Goal: Task Accomplishment & Management: Manage account settings

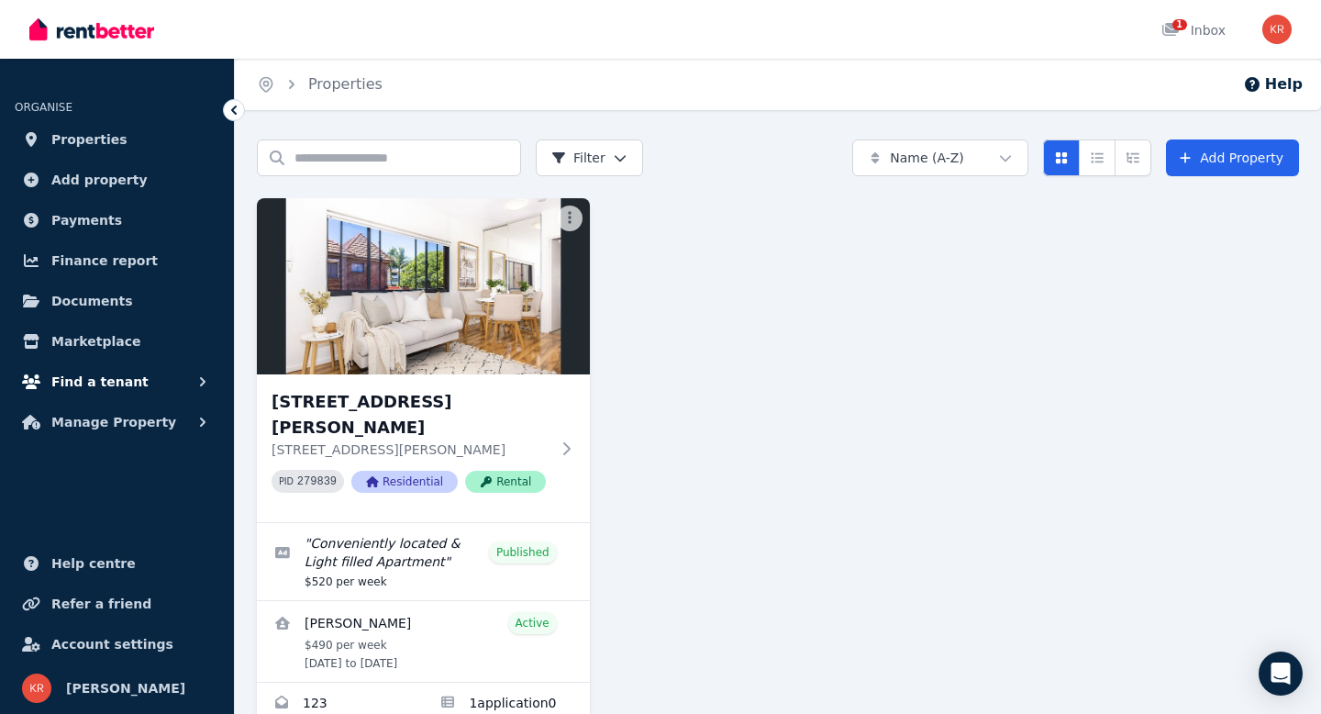
click at [102, 379] on span "Find a tenant" at bounding box center [99, 382] width 97 height 22
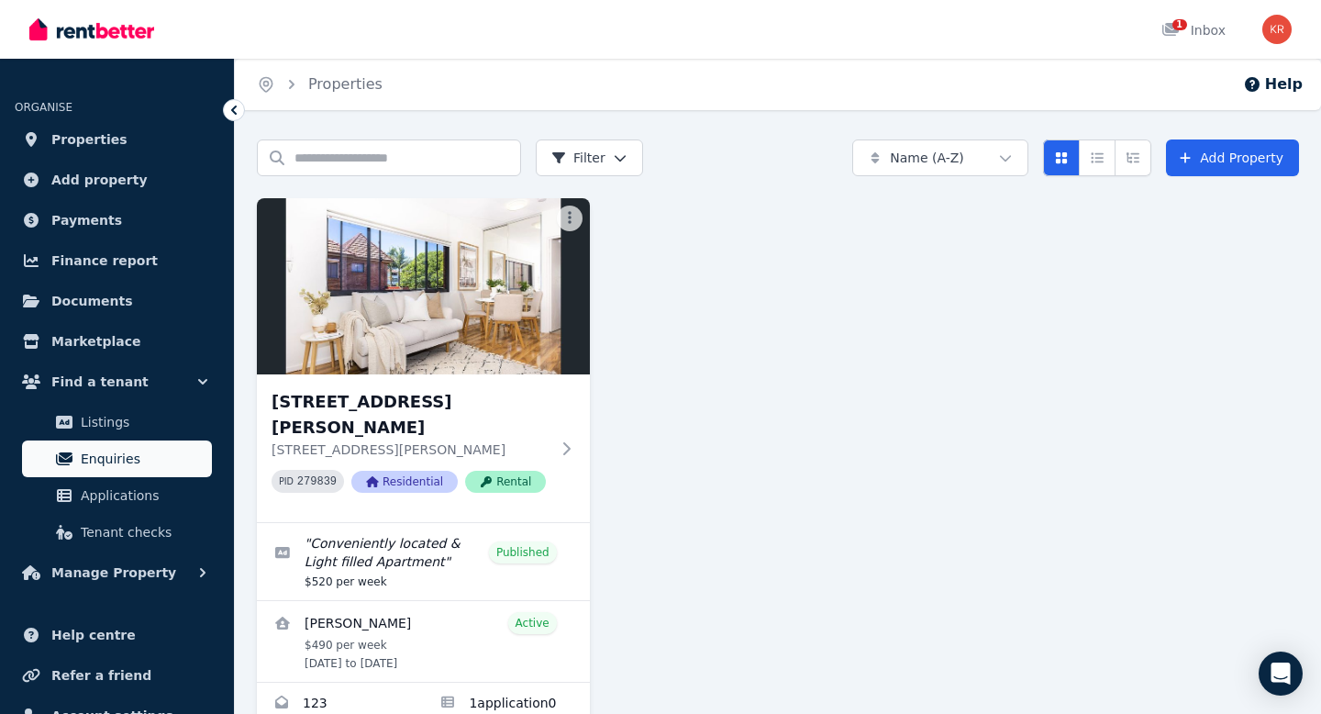
click at [98, 466] on span "Enquiries" at bounding box center [143, 459] width 124 height 22
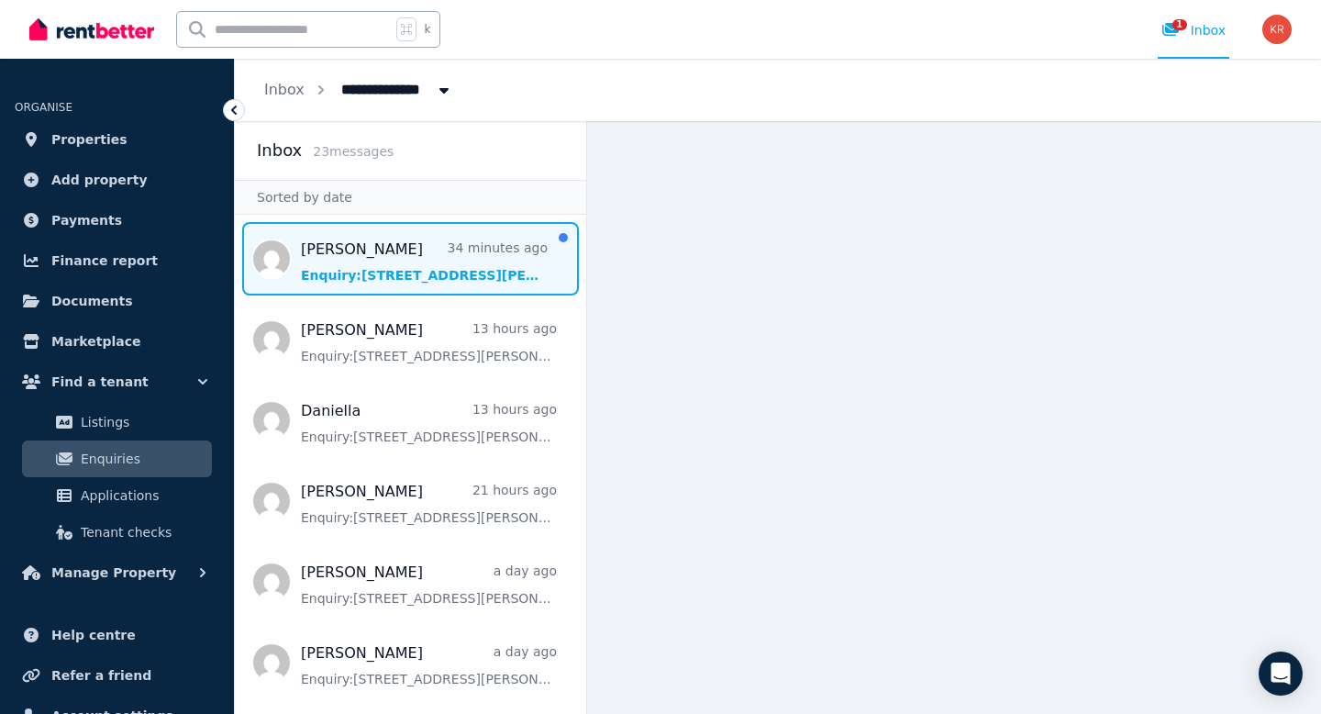
click at [445, 260] on span "Message list" at bounding box center [410, 258] width 351 height 73
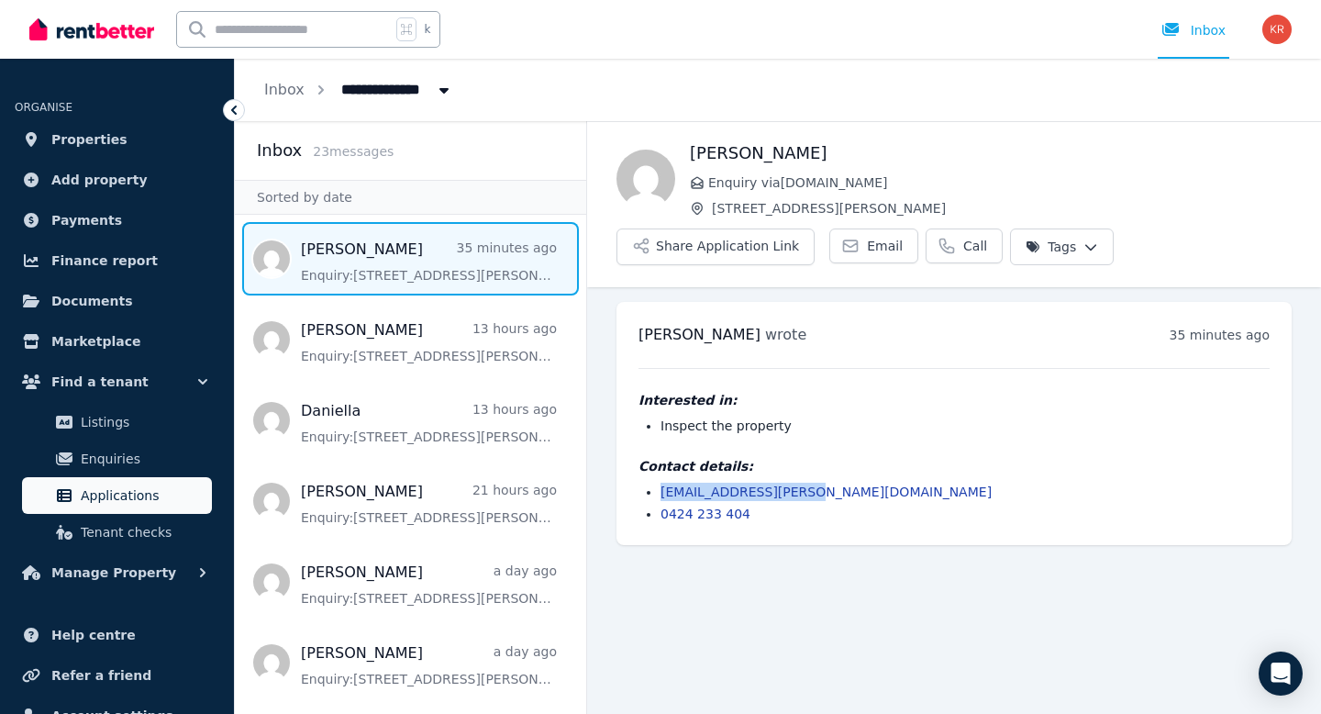
click at [101, 501] on span "Applications" at bounding box center [143, 496] width 124 height 22
